Goal: Information Seeking & Learning: Learn about a topic

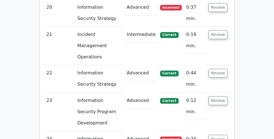
scroll to position [1440, 0]
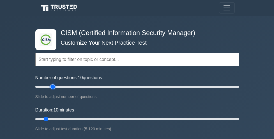
click at [55, 87] on input "Number of questions: 10 questions" at bounding box center [137, 86] width 204 height 7
type input "30"
click at [64, 86] on input "Number of questions: 20 questions" at bounding box center [137, 86] width 204 height 7
type input "45"
click at [110, 119] on input "Duration: 45 minutes" at bounding box center [137, 119] width 204 height 7
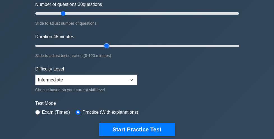
scroll to position [73, 0]
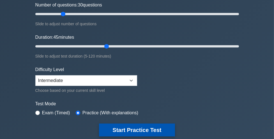
click at [126, 127] on button "Start Practice Test" at bounding box center [137, 129] width 76 height 13
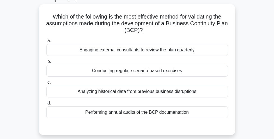
scroll to position [26, 0]
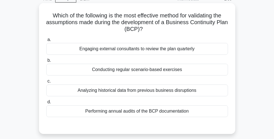
click at [137, 71] on div "Conducting regular scenario-based exercises" at bounding box center [137, 70] width 182 height 12
click at [46, 62] on input "b. Conducting regular scenario-based exercises" at bounding box center [46, 61] width 0 height 4
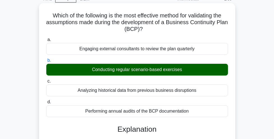
scroll to position [264, 0]
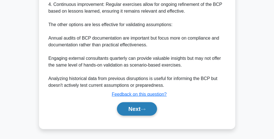
click at [138, 106] on button "Next" at bounding box center [137, 108] width 40 height 13
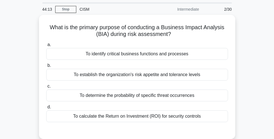
scroll to position [17, 0]
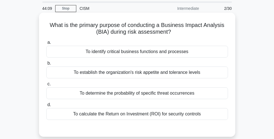
click at [87, 52] on div "To identify critical business functions and processes" at bounding box center [137, 52] width 182 height 12
click at [46, 44] on input "a. To identify critical business functions and processes" at bounding box center [46, 43] width 0 height 4
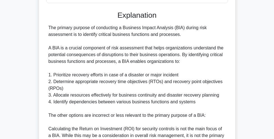
scroll to position [244, 0]
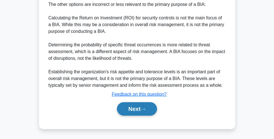
click at [131, 111] on button "Next" at bounding box center [137, 108] width 40 height 13
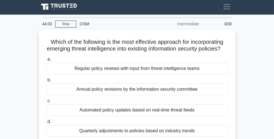
scroll to position [0, 0]
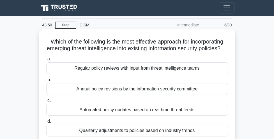
click at [123, 70] on div "Regular policy reviews with input from threat intelligence teams" at bounding box center [137, 68] width 182 height 12
click at [46, 61] on input "a. Regular policy reviews with input from threat intelligence teams" at bounding box center [46, 59] width 0 height 4
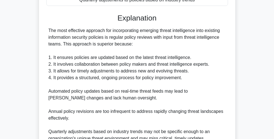
scroll to position [204, 0]
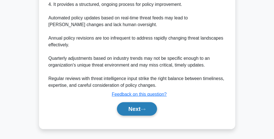
click at [125, 109] on button "Next" at bounding box center [137, 108] width 40 height 13
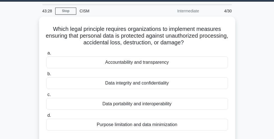
scroll to position [15, 0]
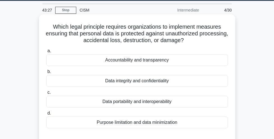
click at [135, 80] on div "Data integrity and confidentiality" at bounding box center [137, 81] width 182 height 12
click at [46, 74] on input "b. Data integrity and confidentiality" at bounding box center [46, 72] width 0 height 4
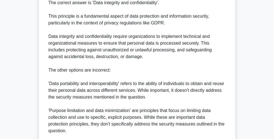
scroll to position [244, 0]
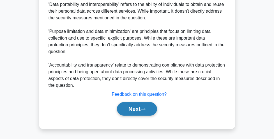
click at [135, 109] on button "Next" at bounding box center [137, 108] width 40 height 13
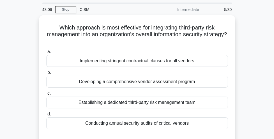
scroll to position [16, 0]
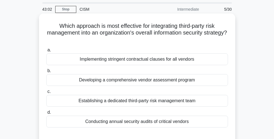
click at [144, 81] on div "Developing a comprehensive vendor assessment program" at bounding box center [137, 80] width 182 height 12
click at [46, 73] on input "b. Developing a comprehensive vendor assessment program" at bounding box center [46, 71] width 0 height 4
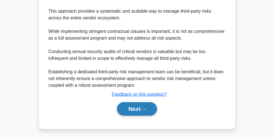
click at [143, 107] on button "Next" at bounding box center [137, 108] width 40 height 13
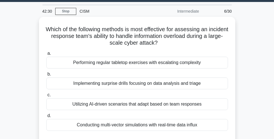
scroll to position [13, 0]
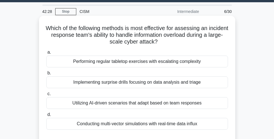
click at [160, 63] on div "Performing regular tabletop exercises with escalating complexity" at bounding box center [137, 62] width 182 height 12
click at [46, 54] on input "a. Performing regular tabletop exercises with escalating complexity" at bounding box center [46, 53] width 0 height 4
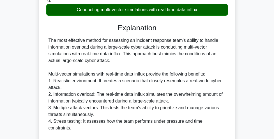
scroll to position [143, 0]
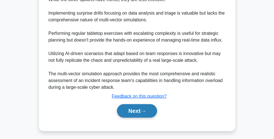
click at [139, 113] on button "Next" at bounding box center [137, 110] width 40 height 13
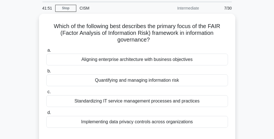
scroll to position [16, 0]
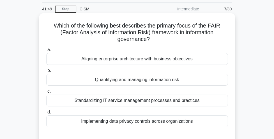
click at [143, 75] on div "Quantifying and managing information risk" at bounding box center [137, 80] width 182 height 12
click at [46, 72] on input "b. Quantifying and managing information risk" at bounding box center [46, 71] width 0 height 4
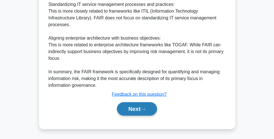
click at [142, 107] on button "Next" at bounding box center [137, 108] width 40 height 13
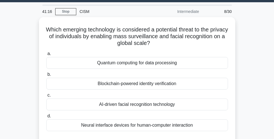
scroll to position [13, 0]
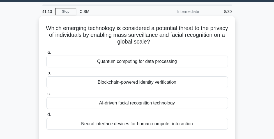
click at [144, 85] on div "Blockchain-powered identity verification" at bounding box center [137, 82] width 182 height 12
click at [46, 75] on input "b. Blockchain-powered identity verification" at bounding box center [46, 73] width 0 height 4
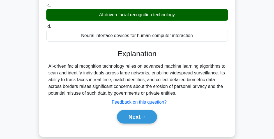
scroll to position [102, 0]
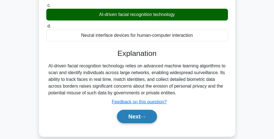
click at [139, 122] on button "Next" at bounding box center [137, 116] width 40 height 13
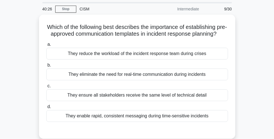
scroll to position [16, 0]
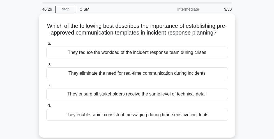
click at [169, 50] on div "They reduce the workload of the incident response team during crises" at bounding box center [137, 53] width 182 height 12
click at [46, 45] on input "a. They reduce the workload of the incident response team during crises" at bounding box center [46, 44] width 0 height 4
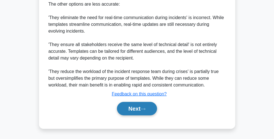
click at [151, 109] on button "Next" at bounding box center [137, 108] width 40 height 13
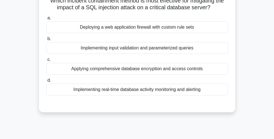
scroll to position [0, 0]
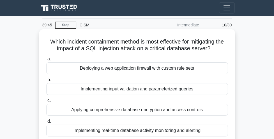
click at [163, 92] on div "Implementing input validation and parameterized queries" at bounding box center [137, 89] width 182 height 12
click at [46, 82] on input "b. Implementing input validation and parameterized queries" at bounding box center [46, 80] width 0 height 4
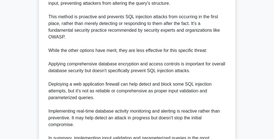
scroll to position [285, 0]
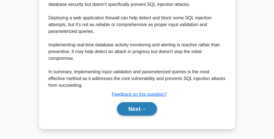
click at [146, 103] on button "Next" at bounding box center [137, 108] width 40 height 13
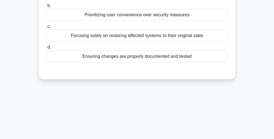
scroll to position [0, 0]
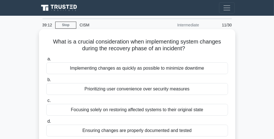
click at [155, 125] on div "Ensuring changes are properly documented and tested" at bounding box center [137, 131] width 182 height 12
click at [46, 123] on input "d. Ensuring changes are properly documented and tested" at bounding box center [46, 122] width 0 height 4
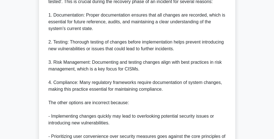
scroll to position [271, 0]
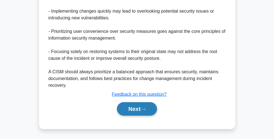
click at [146, 105] on button "Next" at bounding box center [137, 108] width 40 height 13
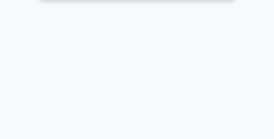
scroll to position [0, 0]
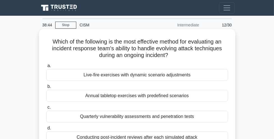
click at [148, 98] on div "Annual tabletop exercises with predefined scenarios" at bounding box center [137, 96] width 182 height 12
click at [46, 88] on input "b. Annual tabletop exercises with predefined scenarios" at bounding box center [46, 87] width 0 height 4
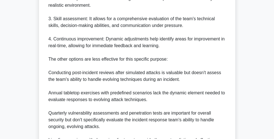
scroll to position [261, 0]
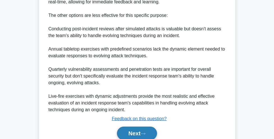
click at [141, 129] on button "Next" at bounding box center [137, 133] width 40 height 13
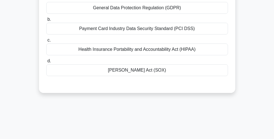
scroll to position [0, 0]
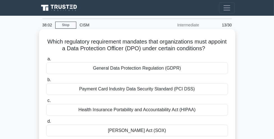
click at [154, 66] on div "General Data Protection Regulation (GDPR)" at bounding box center [137, 68] width 182 height 12
click at [46, 61] on input "a. General Data Protection Regulation (GDPR)" at bounding box center [46, 59] width 0 height 4
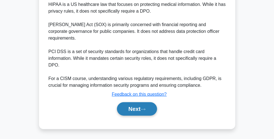
click at [147, 104] on button "Next" at bounding box center [137, 108] width 40 height 13
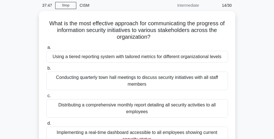
scroll to position [19, 0]
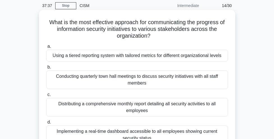
click at [158, 59] on div "Using a tiered reporting system with tailored metrics for different organizatio…" at bounding box center [137, 56] width 182 height 12
click at [46, 48] on input "a. Using a tiered reporting system with tailored metrics for different organiza…" at bounding box center [46, 47] width 0 height 4
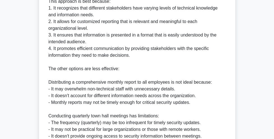
scroll to position [325, 0]
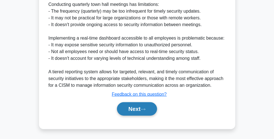
click at [144, 109] on icon at bounding box center [143, 109] width 5 height 3
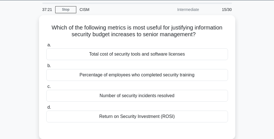
scroll to position [15, 0]
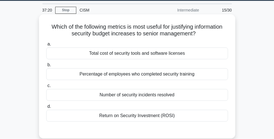
click at [145, 116] on div "Return on Security Investment (ROSI)" at bounding box center [137, 116] width 182 height 12
click at [46, 108] on input "d. Return on Security Investment (ROSI)" at bounding box center [46, 107] width 0 height 4
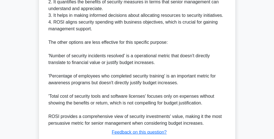
scroll to position [231, 0]
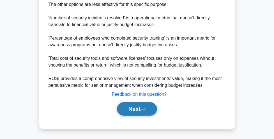
click at [143, 110] on icon at bounding box center [143, 109] width 5 height 3
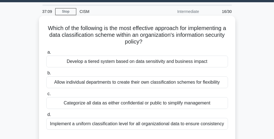
scroll to position [13, 0]
click at [150, 68] on div "a. Develop a tiered system based on data sensitivity and business impact b. All…" at bounding box center [137, 89] width 189 height 83
click at [150, 60] on div "Develop a tiered system based on data sensitivity and business impact" at bounding box center [137, 62] width 182 height 12
click at [46, 54] on input "a. Develop a tiered system based on data sensitivity and business impact" at bounding box center [46, 53] width 0 height 4
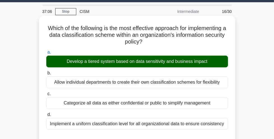
scroll to position [231, 0]
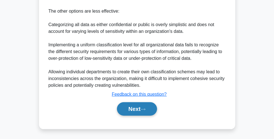
click at [130, 111] on button "Next" at bounding box center [137, 108] width 40 height 13
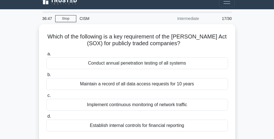
scroll to position [7, 0]
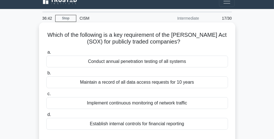
click at [134, 122] on div "Establish internal controls for financial reporting" at bounding box center [137, 124] width 182 height 12
click at [46, 116] on input "d. Establish internal controls for financial reporting" at bounding box center [46, 115] width 0 height 4
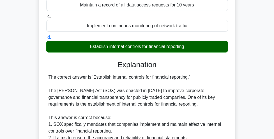
scroll to position [264, 0]
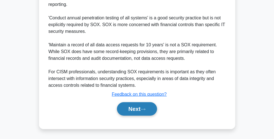
click at [133, 107] on button "Next" at bounding box center [137, 108] width 40 height 13
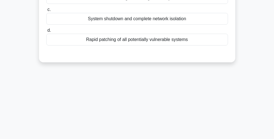
scroll to position [0, 0]
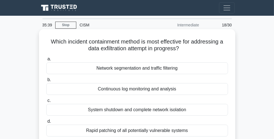
click at [136, 106] on div "System shutdown and complete network isolation" at bounding box center [137, 110] width 182 height 12
click at [46, 102] on input "c. System shutdown and complete network isolation" at bounding box center [46, 101] width 0 height 4
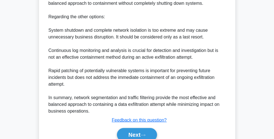
scroll to position [252, 0]
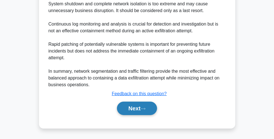
click at [135, 106] on button "Next" at bounding box center [137, 108] width 40 height 13
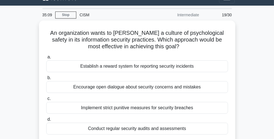
scroll to position [10, 0]
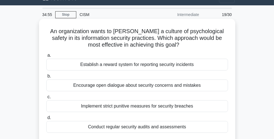
click at [138, 83] on div "Encourage open dialogue about security concerns and mistakes" at bounding box center [137, 85] width 182 height 12
click at [46, 78] on input "b. Encourage open dialogue about security concerns and mistakes" at bounding box center [46, 76] width 0 height 4
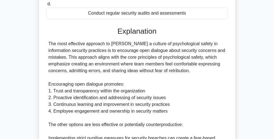
scroll to position [258, 0]
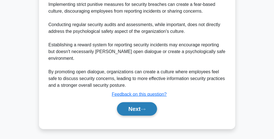
click at [133, 108] on button "Next" at bounding box center [137, 108] width 40 height 13
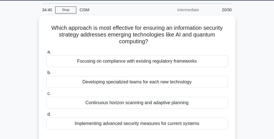
scroll to position [15, 0]
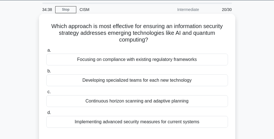
click at [133, 104] on div "Continuous horizon scanning and adaptive planning" at bounding box center [137, 101] width 182 height 12
click at [46, 94] on input "c. Continuous horizon scanning and adaptive planning" at bounding box center [46, 92] width 0 height 4
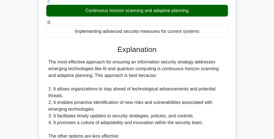
scroll to position [244, 0]
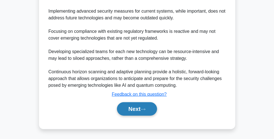
click at [133, 104] on button "Next" at bounding box center [137, 108] width 40 height 13
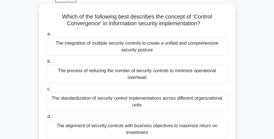
scroll to position [27, 0]
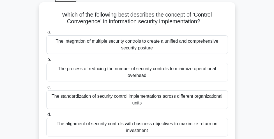
click at [148, 42] on div "The integration of multiple security controls to create a unified and comprehen…" at bounding box center [137, 44] width 182 height 19
click at [46, 34] on input "a. The integration of multiple security controls to create a unified and compre…" at bounding box center [46, 32] width 0 height 4
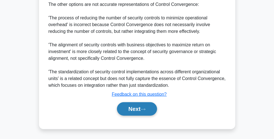
click at [136, 109] on button "Next" at bounding box center [137, 108] width 40 height 13
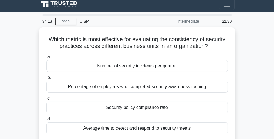
scroll to position [6, 0]
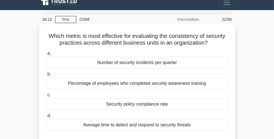
click at [134, 125] on div "Average time to detect and respond to security threats" at bounding box center [137, 125] width 182 height 12
click at [46, 118] on input "d. Average time to detect and respond to security threats" at bounding box center [46, 116] width 0 height 4
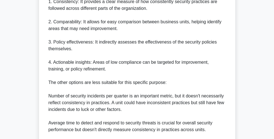
scroll to position [299, 0]
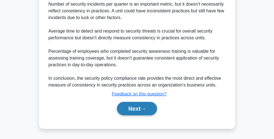
click at [134, 108] on button "Next" at bounding box center [137, 108] width 40 height 13
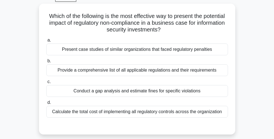
scroll to position [27, 0]
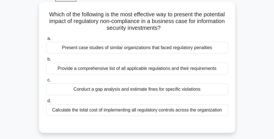
click at [164, 50] on div "Present case studies of similar organizations that faced regulatory penalties" at bounding box center [137, 48] width 182 height 12
click at [46, 40] on input "a. Present case studies of similar organizations that faced regulatory penalties" at bounding box center [46, 39] width 0 height 4
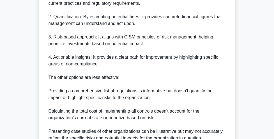
scroll to position [279, 0]
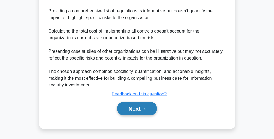
click at [145, 107] on icon at bounding box center [143, 108] width 5 height 3
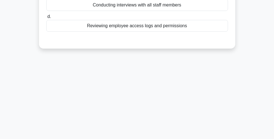
scroll to position [0, 0]
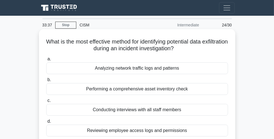
click at [160, 70] on div "Analyzing network traffic logs and patterns" at bounding box center [137, 68] width 182 height 12
click at [46, 61] on input "a. Analyzing network traffic logs and patterns" at bounding box center [46, 59] width 0 height 4
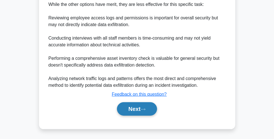
click at [143, 113] on button "Next" at bounding box center [137, 108] width 40 height 13
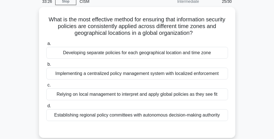
scroll to position [24, 0]
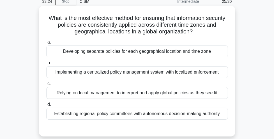
click at [160, 72] on div "Implementing a centralized policy management system with localized enforcement" at bounding box center [137, 72] width 182 height 12
click at [46, 65] on input "b. Implementing a centralized policy management system with localized enforceme…" at bounding box center [46, 63] width 0 height 4
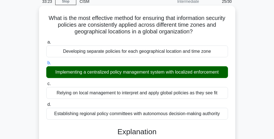
scroll to position [312, 0]
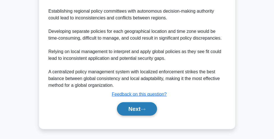
click at [139, 113] on button "Next" at bounding box center [137, 108] width 40 height 13
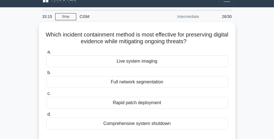
scroll to position [9, 0]
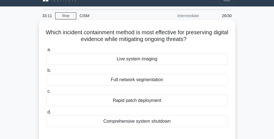
click at [160, 60] on div "Live system imaging" at bounding box center [137, 59] width 182 height 12
click at [46, 52] on input "a. Live system imaging" at bounding box center [46, 50] width 0 height 4
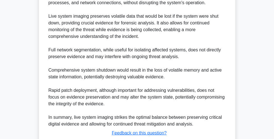
scroll to position [217, 0]
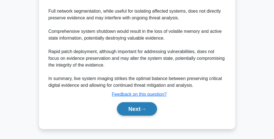
click at [135, 113] on button "Next" at bounding box center [137, 108] width 40 height 13
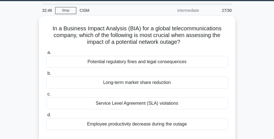
scroll to position [16, 0]
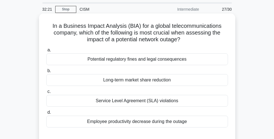
click at [147, 59] on div "Potential regulatory fines and legal consequences" at bounding box center [137, 59] width 182 height 12
click at [46, 52] on input "a. Potential regulatory fines and legal consequences" at bounding box center [46, 50] width 0 height 4
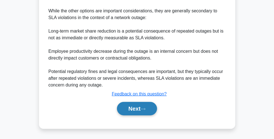
click at [147, 106] on button "Next" at bounding box center [137, 108] width 40 height 13
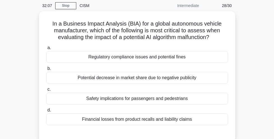
scroll to position [19, 0]
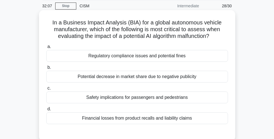
click at [149, 100] on div "Safety implications for passengers and pedestrians" at bounding box center [137, 98] width 182 height 12
click at [46, 90] on input "c. Safety implications for passengers and pedestrians" at bounding box center [46, 88] width 0 height 4
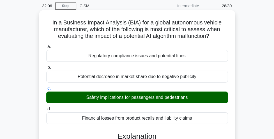
scroll to position [258, 0]
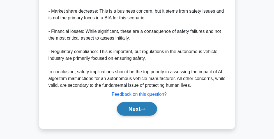
click at [144, 109] on icon at bounding box center [143, 109] width 5 height 3
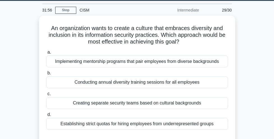
scroll to position [16, 0]
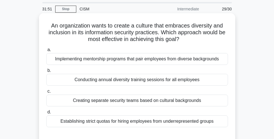
click at [157, 57] on div "Implementing mentorship programs that pair employees from diverse backgrounds" at bounding box center [137, 59] width 182 height 12
click at [46, 52] on input "a. Implementing mentorship programs that pair employees from diverse backgrounds" at bounding box center [46, 50] width 0 height 4
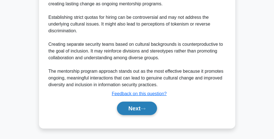
click at [144, 104] on button "Next" at bounding box center [137, 108] width 40 height 13
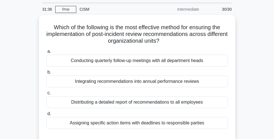
scroll to position [20, 0]
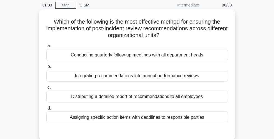
click at [144, 117] on div "Assigning specific action items with deadlines to responsible parties" at bounding box center [137, 117] width 182 height 12
click at [46, 110] on input "d. Assigning specific action items with deadlines to responsible parties" at bounding box center [46, 108] width 0 height 4
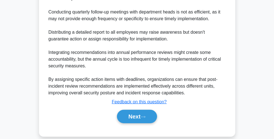
scroll to position [258, 0]
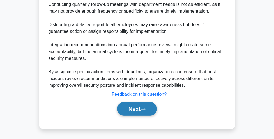
click at [141, 110] on button "Next" at bounding box center [137, 108] width 40 height 13
